Goal: Find specific page/section: Find specific page/section

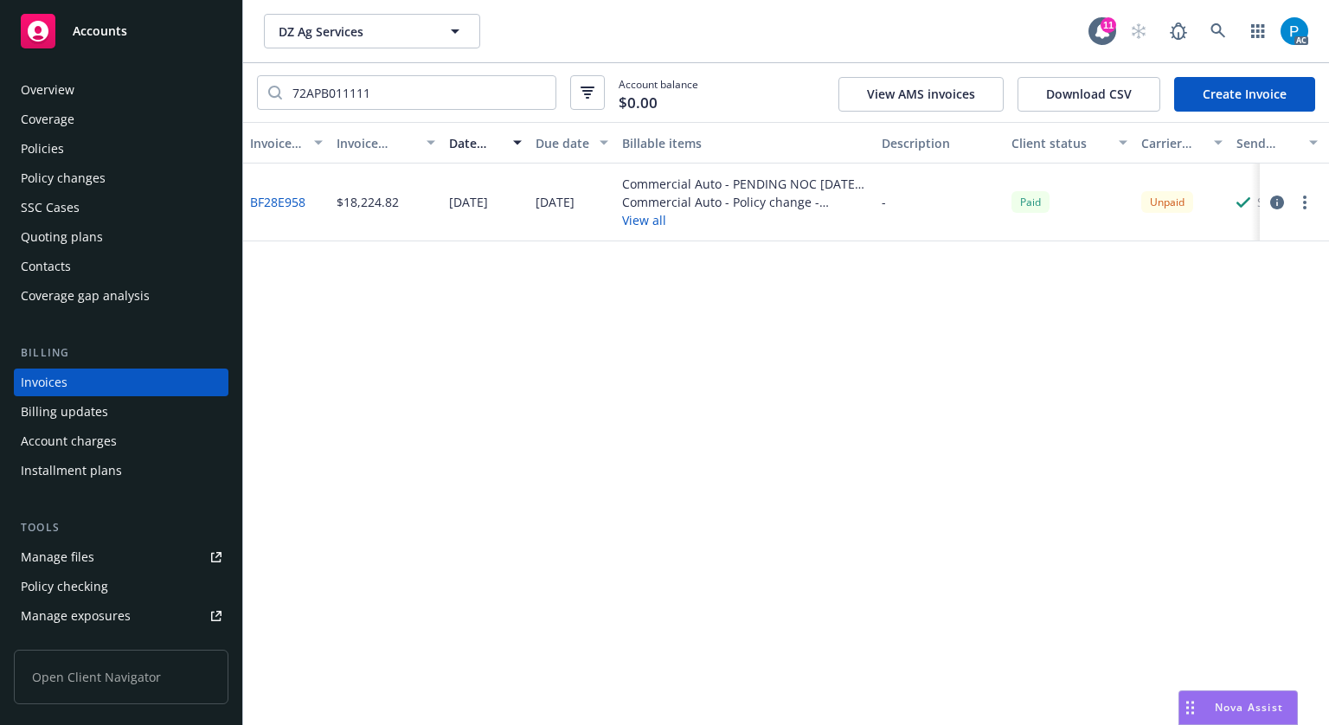
click at [74, 27] on span "Accounts" at bounding box center [100, 31] width 55 height 14
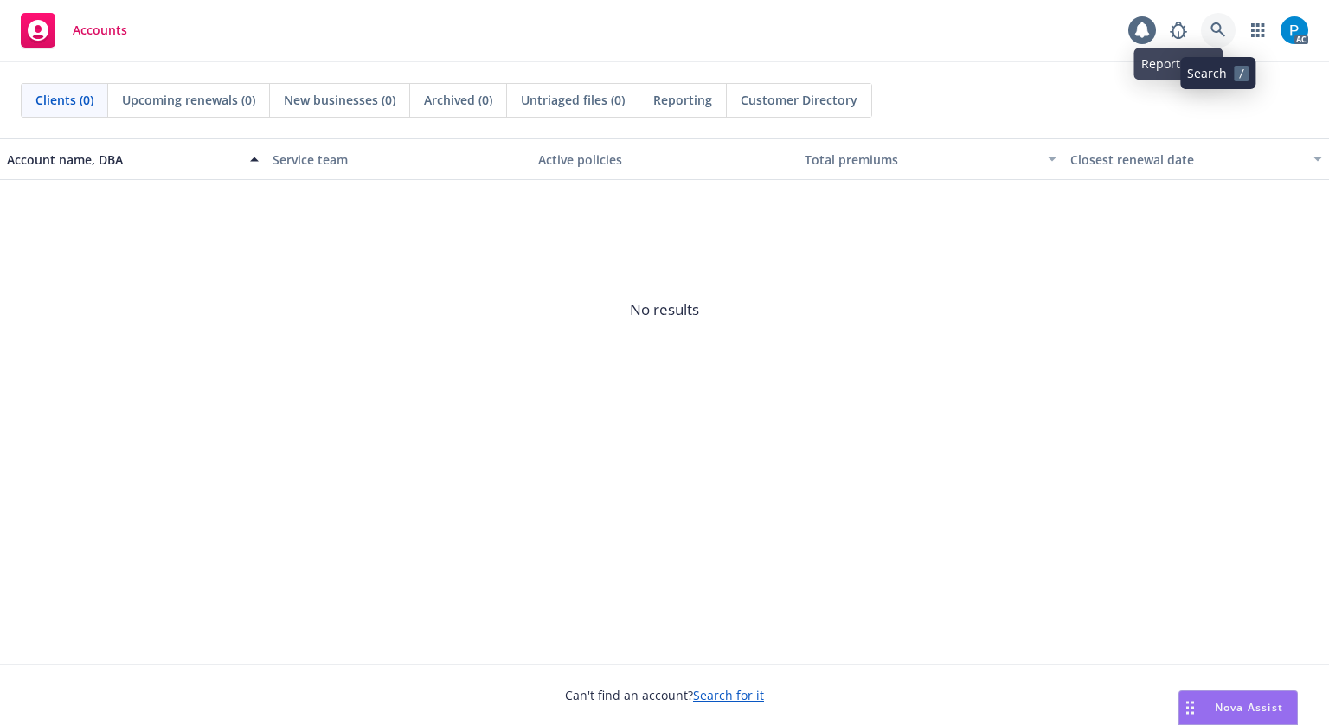
click at [1212, 23] on icon at bounding box center [1219, 31] width 16 height 16
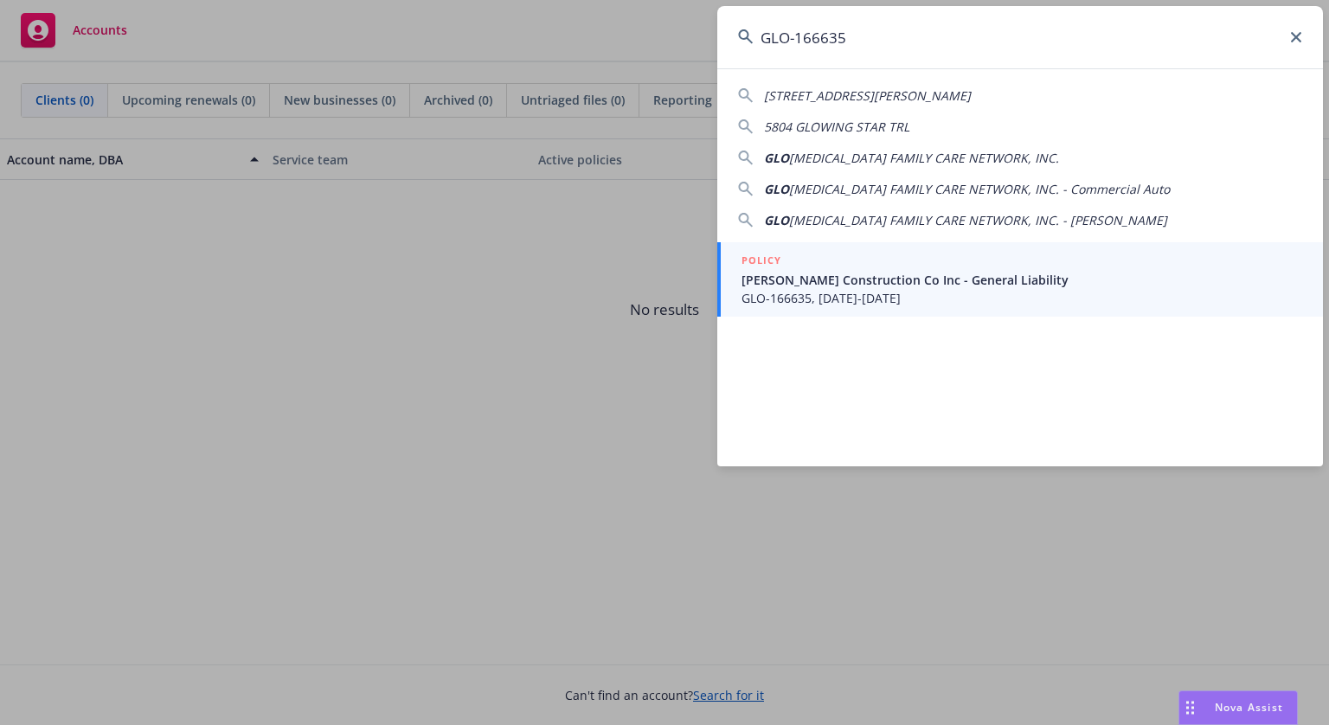
type input "GLO-166635"
click at [824, 280] on span "[PERSON_NAME] Construction Co Inc - General Liability" at bounding box center [1022, 280] width 561 height 18
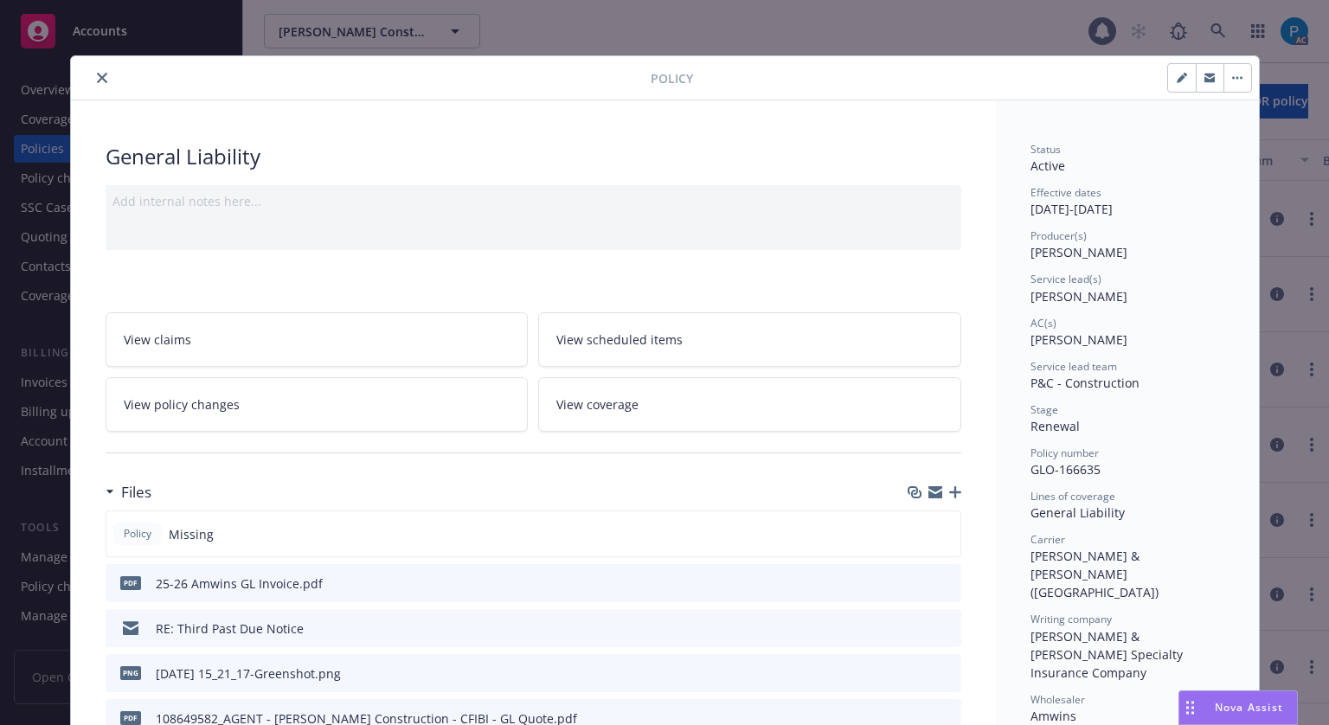
click at [97, 73] on icon "close" at bounding box center [102, 78] width 10 height 10
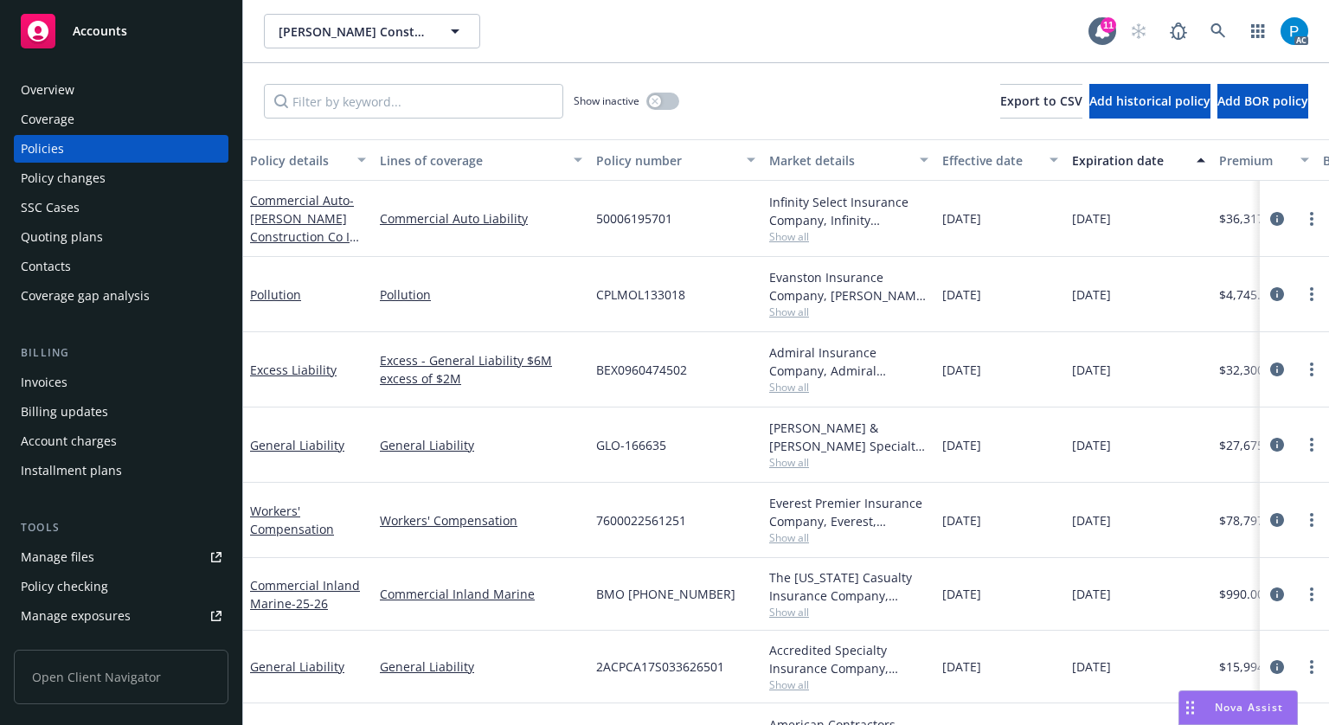
click at [65, 386] on div "Invoices" at bounding box center [44, 383] width 47 height 28
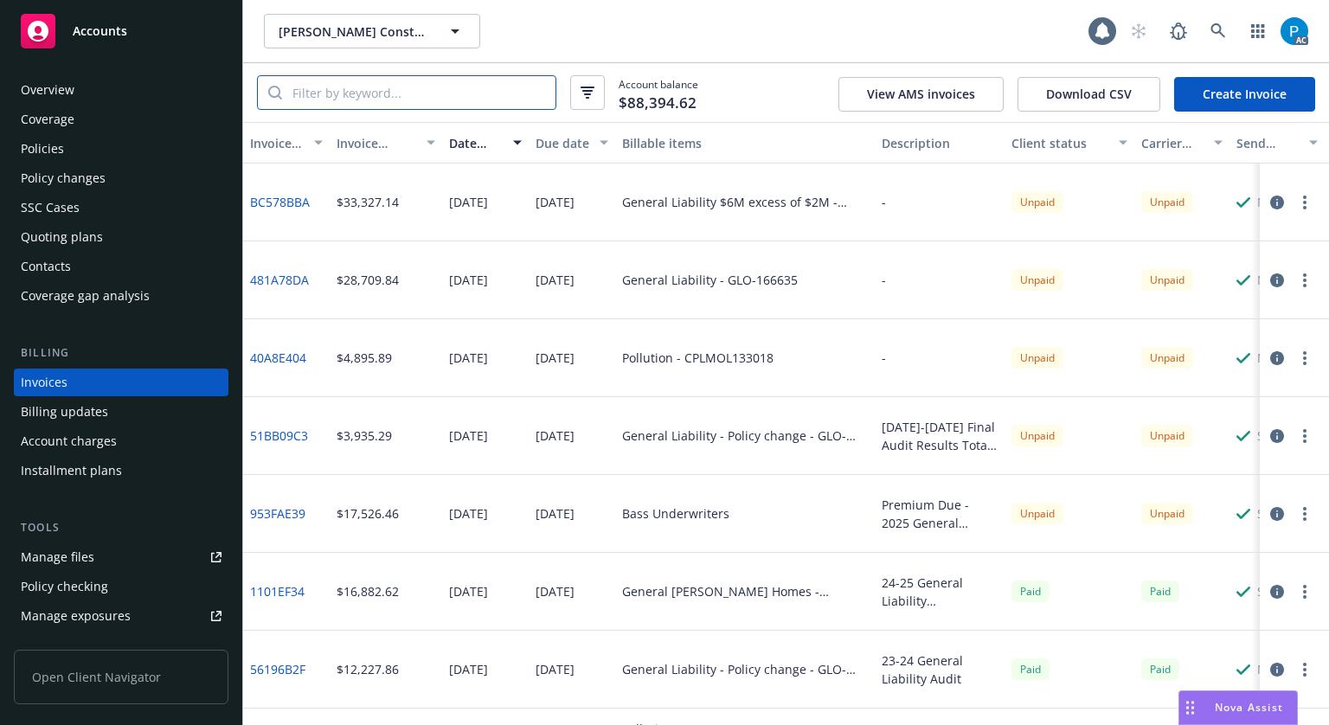
click at [378, 87] on input "search" at bounding box center [418, 92] width 273 height 33
paste input "GLO-166635"
type input "GLO-166635"
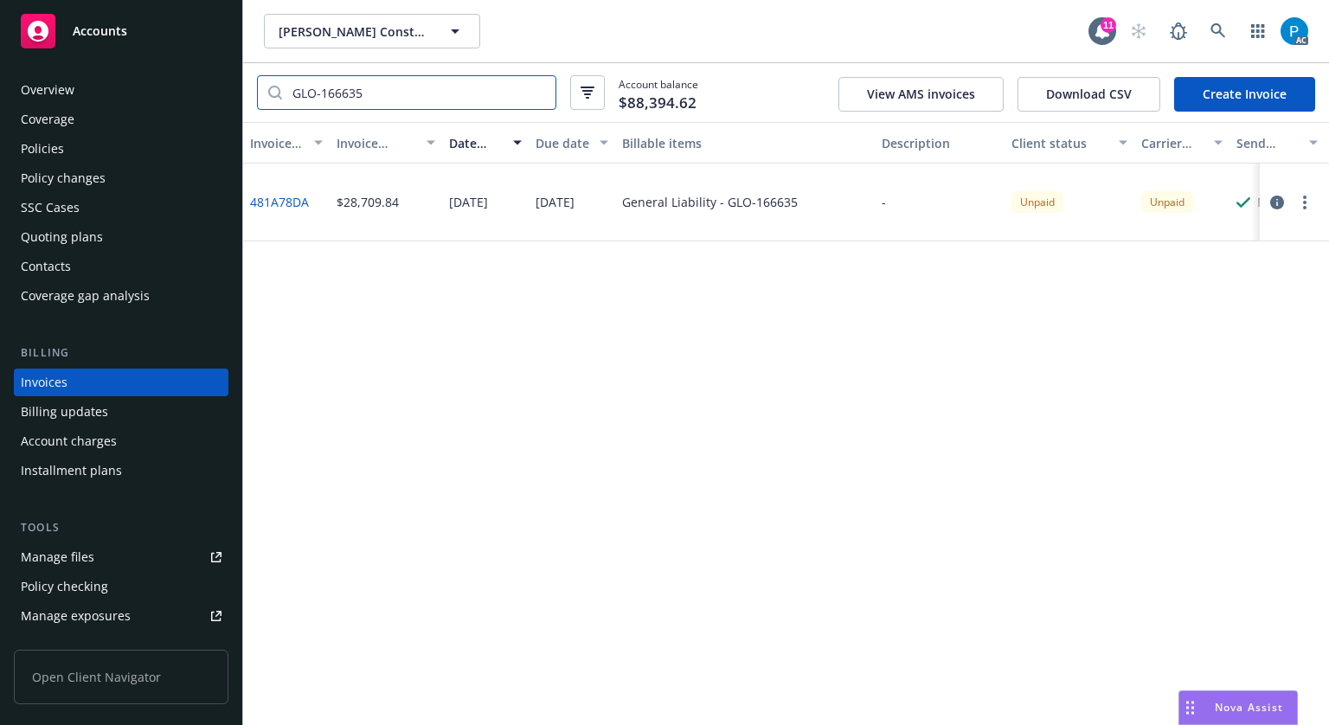
click at [534, 93] on input "GLO-166635" at bounding box center [418, 92] width 273 height 33
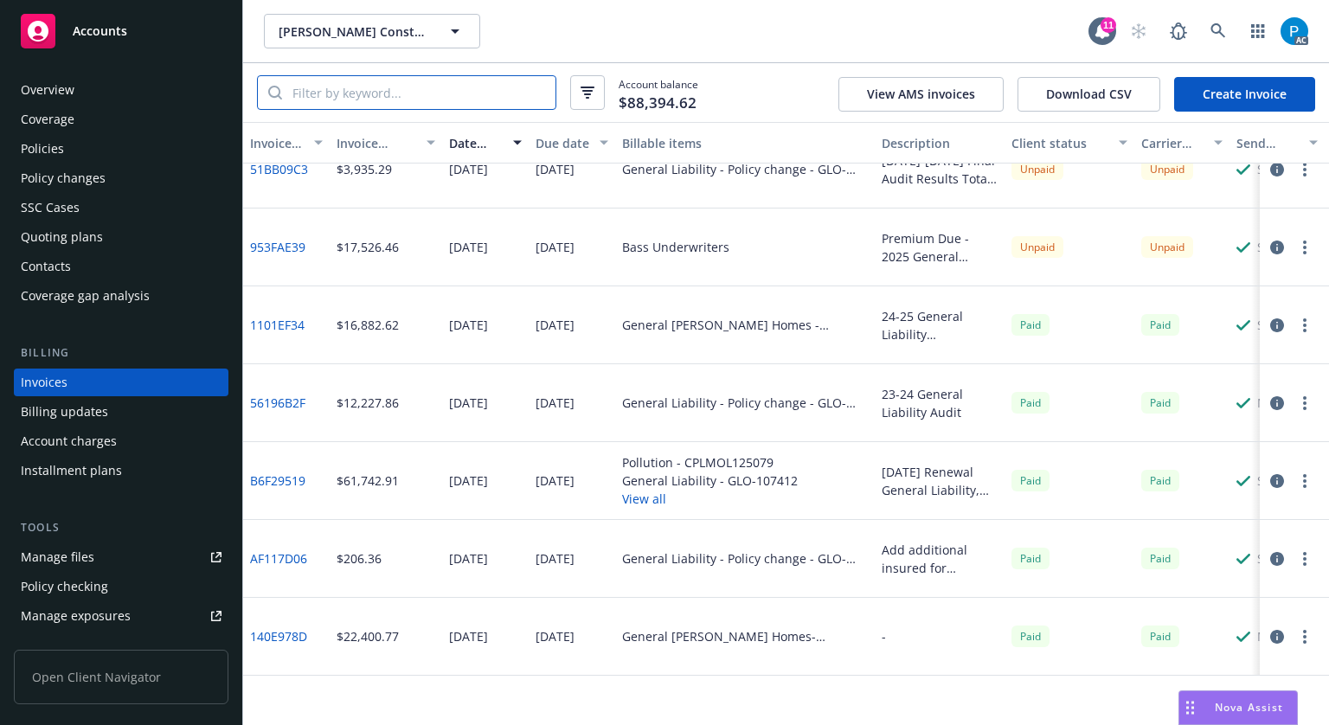
scroll to position [346, 0]
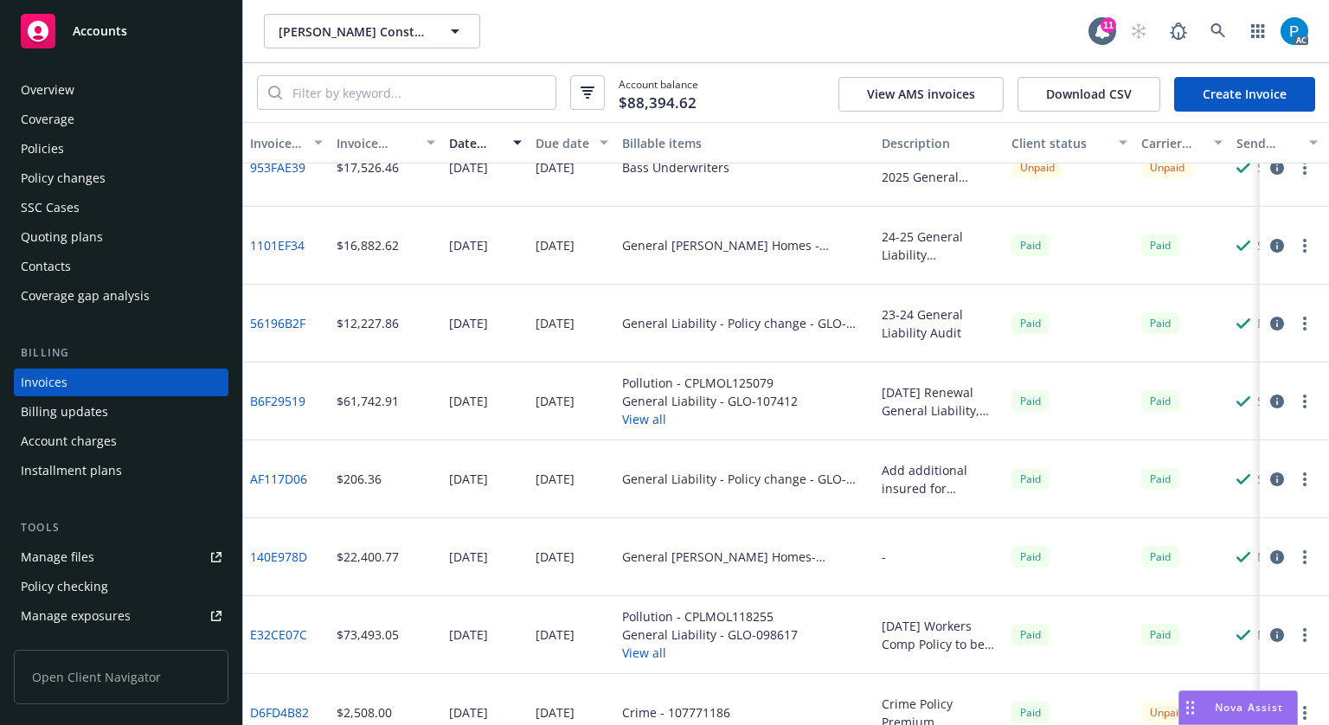
click at [171, 38] on div "Accounts" at bounding box center [121, 31] width 201 height 35
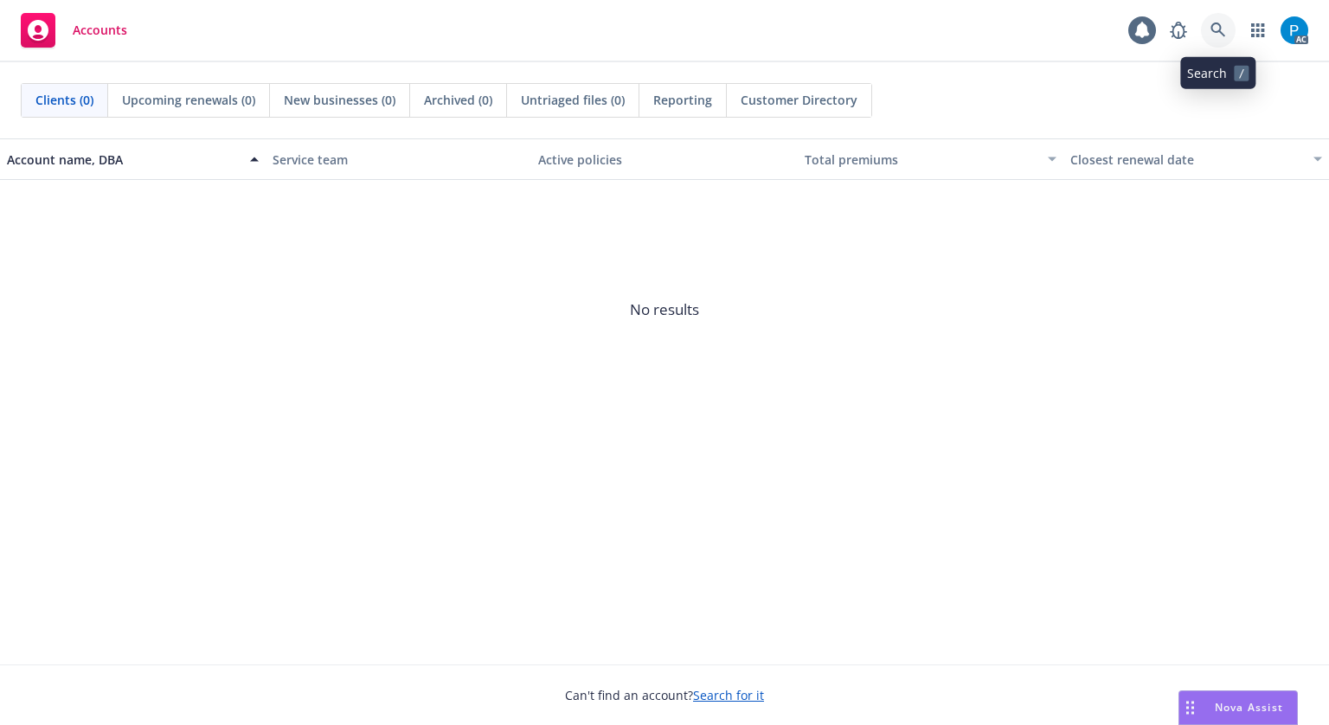
click at [1219, 27] on icon at bounding box center [1218, 30] width 15 height 15
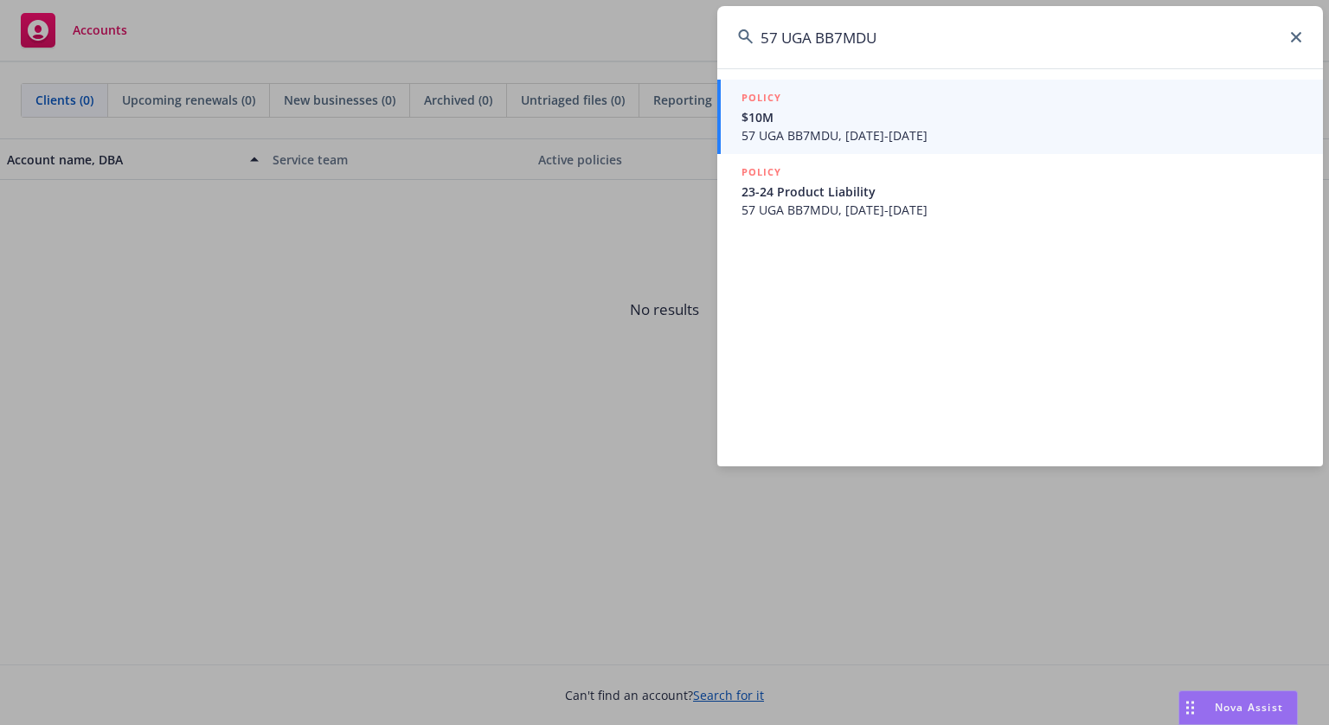
type input "57 UGA BB7MDU"
click at [834, 135] on span "57 UGA BB7MDU, [DATE]-[DATE]" at bounding box center [1022, 135] width 561 height 18
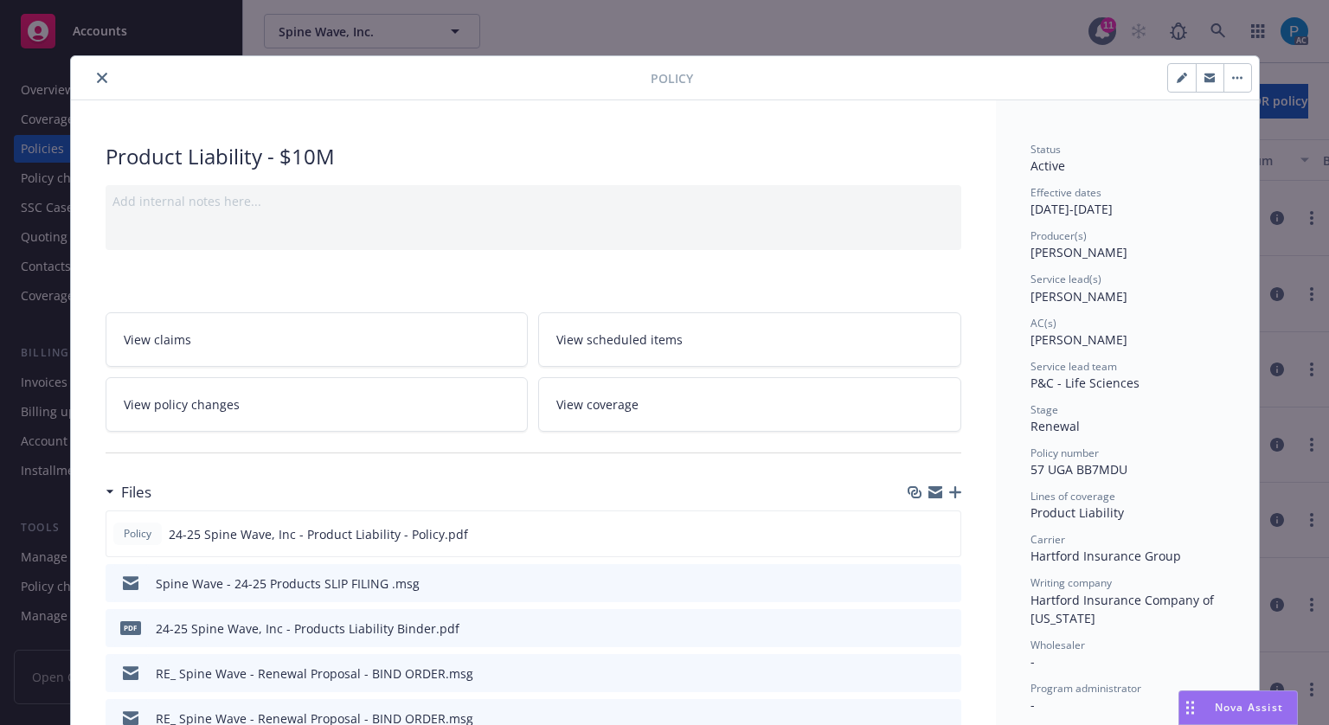
click at [100, 75] on icon "close" at bounding box center [102, 78] width 10 height 10
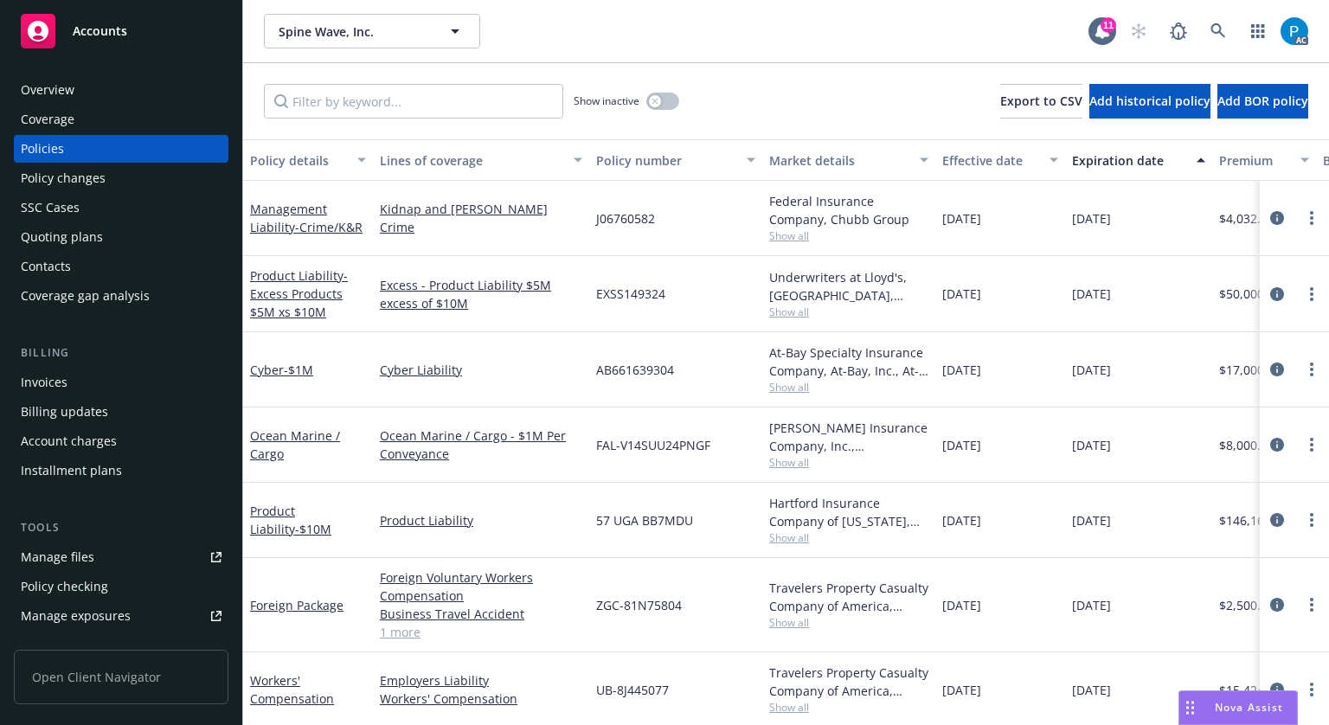
click at [63, 370] on div "Invoices" at bounding box center [44, 383] width 47 height 28
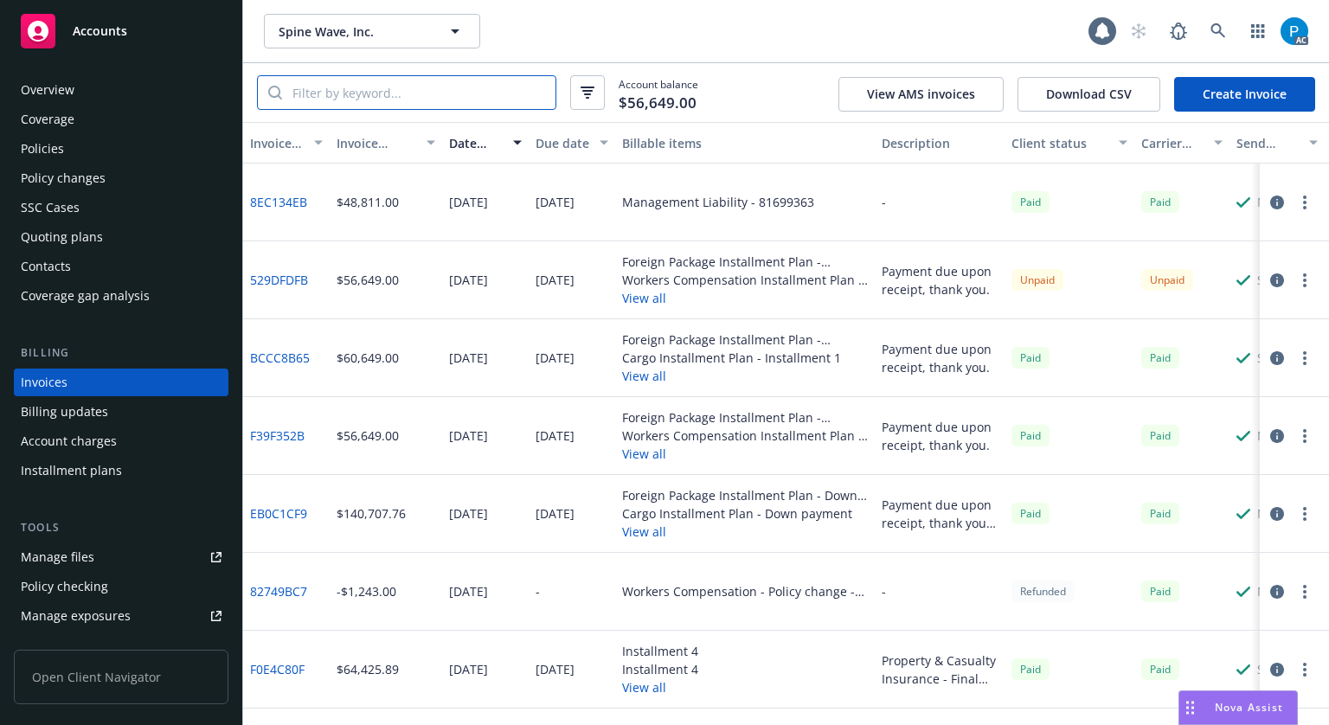
drag, startPoint x: 375, startPoint y: 108, endPoint x: 376, endPoint y: 93, distance: 15.6
click at [376, 93] on input "search" at bounding box center [418, 92] width 273 height 33
paste input "57 UGA BB7MDU"
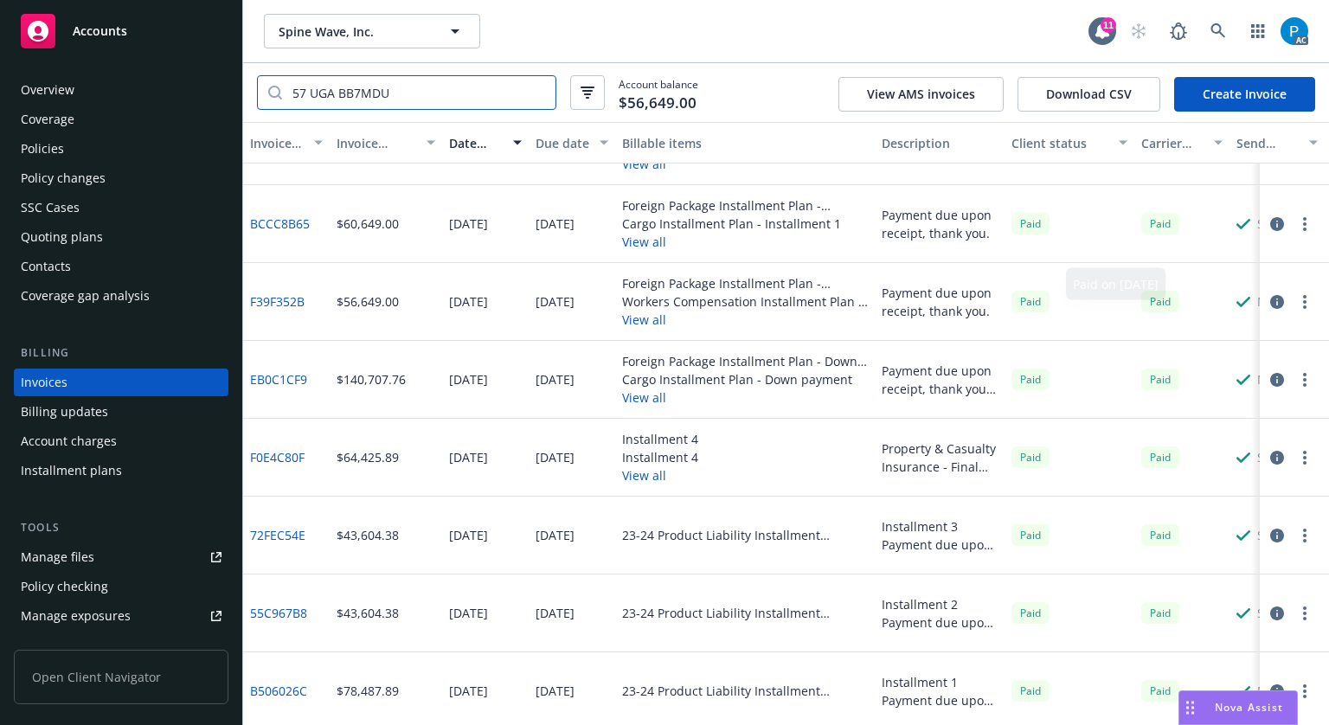
scroll to position [74, 0]
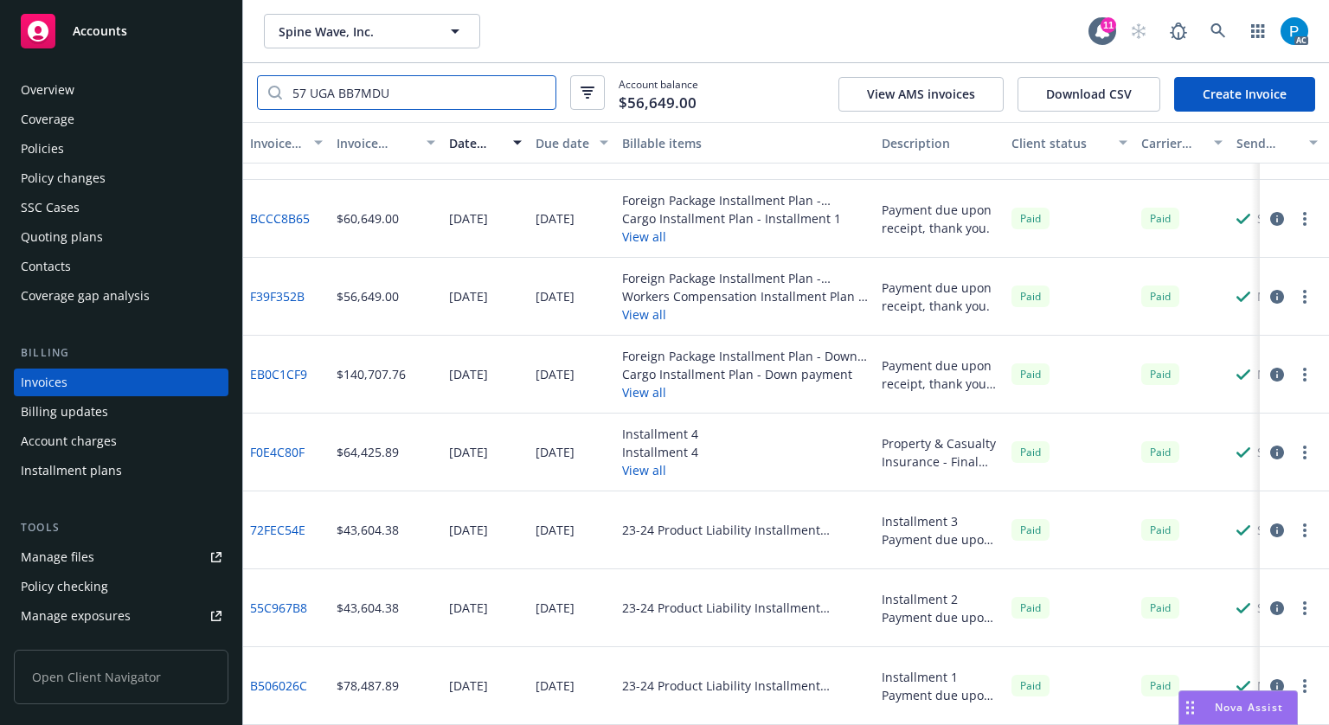
type input "57 UGA BB7MDU"
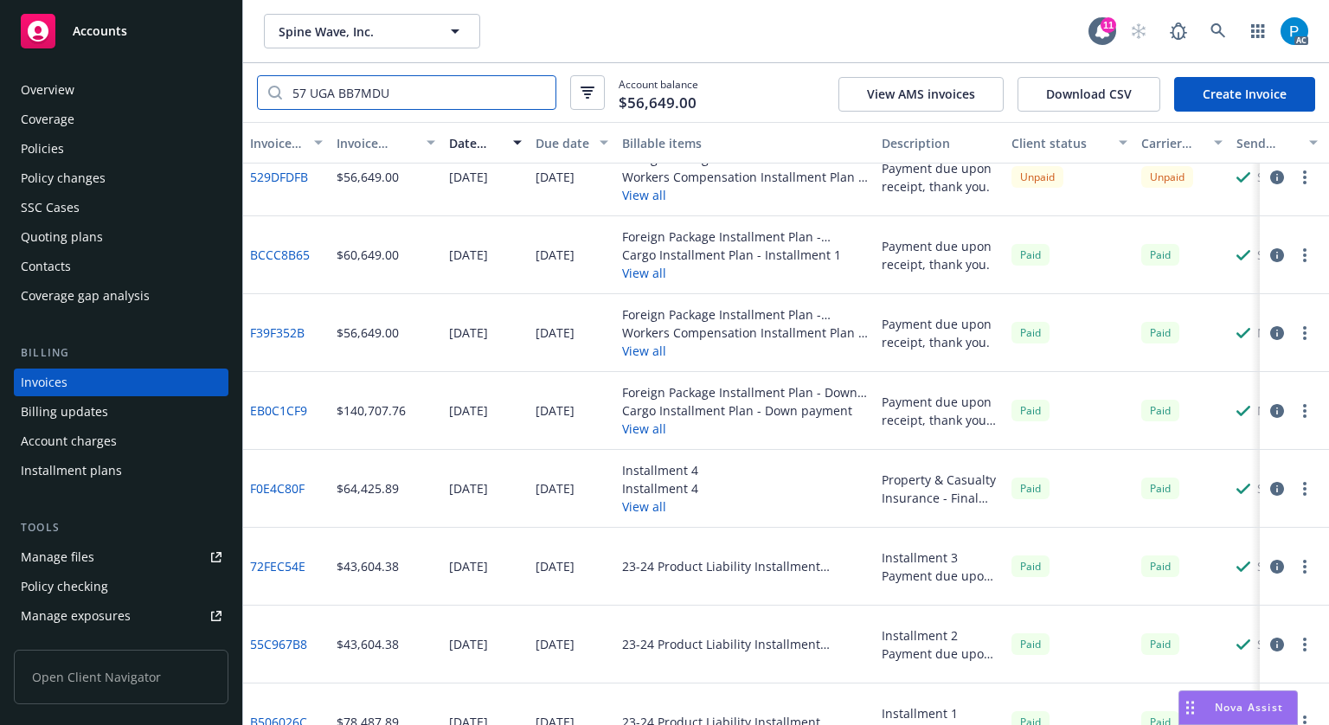
scroll to position [0, 0]
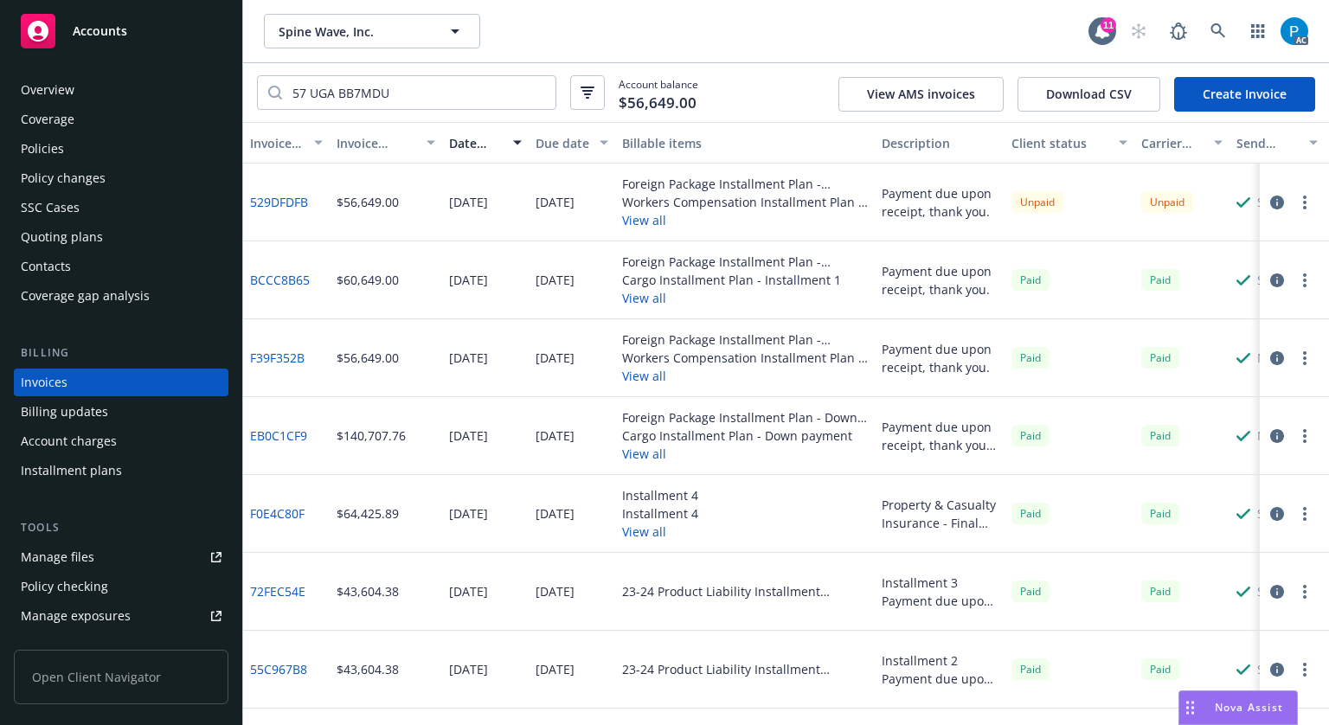
click at [1271, 282] on icon "button" at bounding box center [1278, 280] width 14 height 14
